Goal: Use online tool/utility

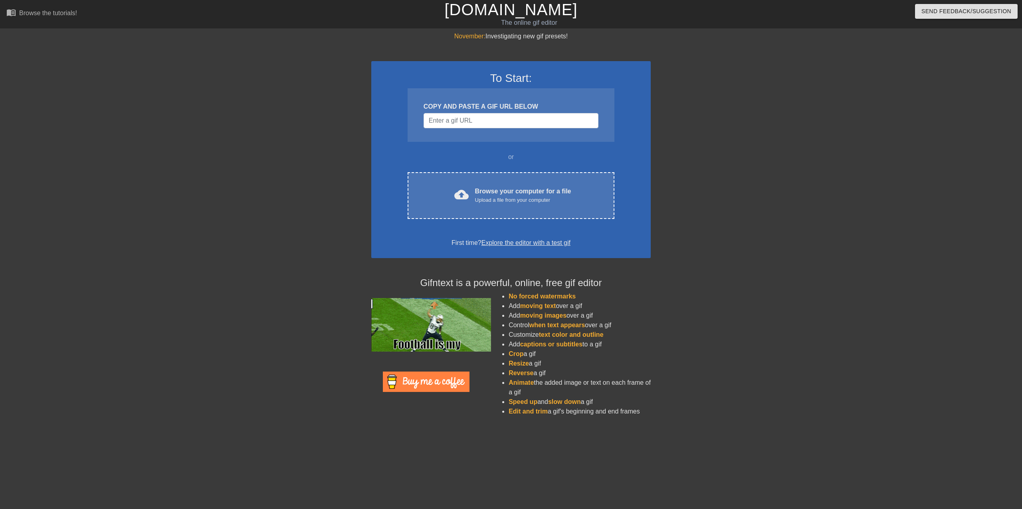
click at [453, 110] on div "COPY AND PASTE A GIF URL BELOW" at bounding box center [511, 107] width 175 height 10
click at [457, 121] on input "Username" at bounding box center [511, 120] width 175 height 15
paste input "https://tenor.com/sv/view/saulglvr-wheres-my-daughter-prisoners-gif-silly-billy…"
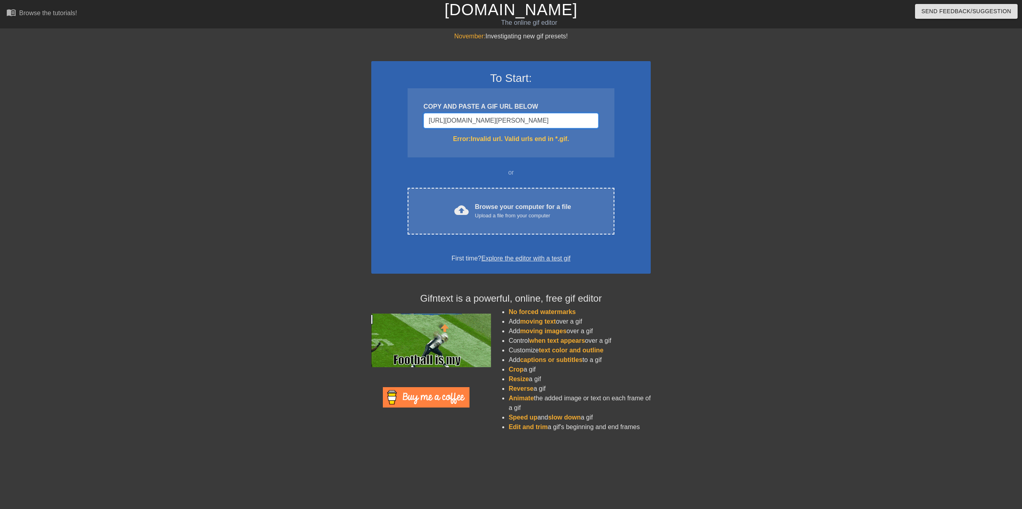
scroll to position [0, 141]
type input "https://tenor.com/sv/view/saulglvr-wheres-my-daughter-prisoners-gif-silly-billy…"
click at [539, 117] on input "https://tenor.com/sv/view/saulglvr-wheres-my-daughter-prisoners-gif-silly-billy…" at bounding box center [511, 120] width 175 height 15
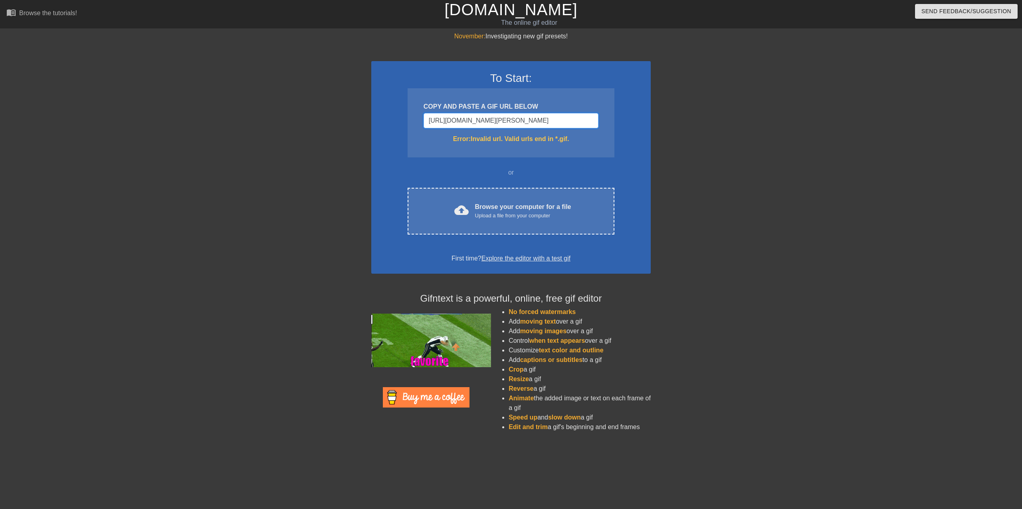
click at [539, 117] on input "https://tenor.com/sv/view/saulglvr-wheres-my-daughter-prisoners-gif-silly-billy…" at bounding box center [511, 120] width 175 height 15
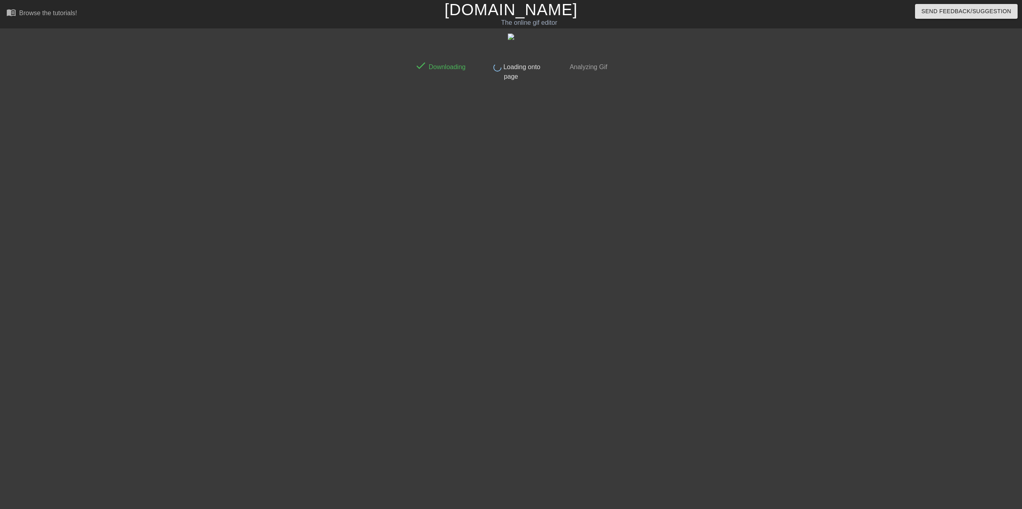
click at [145, 63] on div "done Downloading done Loading onto page done Analyzing Gif" at bounding box center [511, 152] width 1022 height 240
click at [513, 63] on span "Loading onto page" at bounding box center [520, 71] width 39 height 16
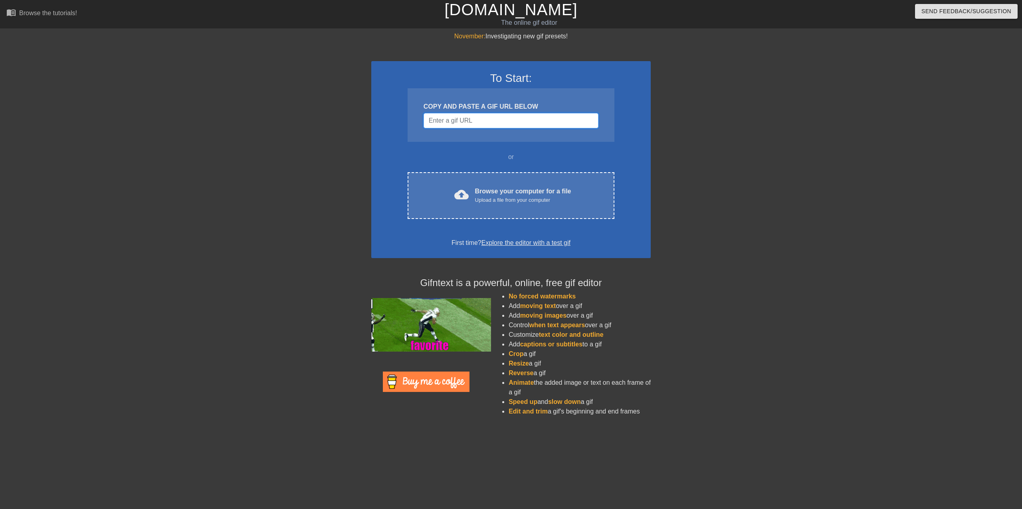
click at [483, 117] on input "Username" at bounding box center [511, 120] width 175 height 15
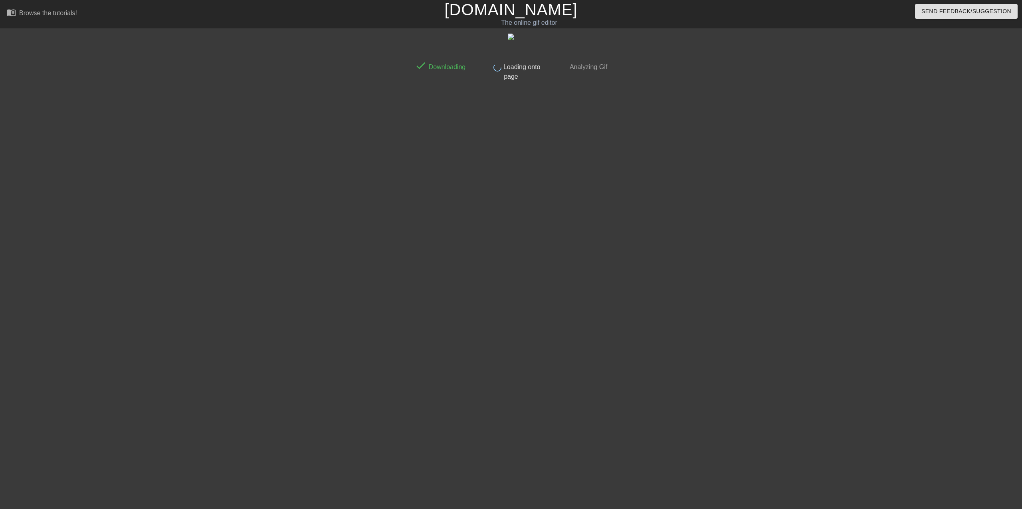
click at [190, 234] on div "done Downloading done Loading onto page done Analyzing Gif" at bounding box center [511, 152] width 1022 height 240
